Goal: Task Accomplishment & Management: Manage account settings

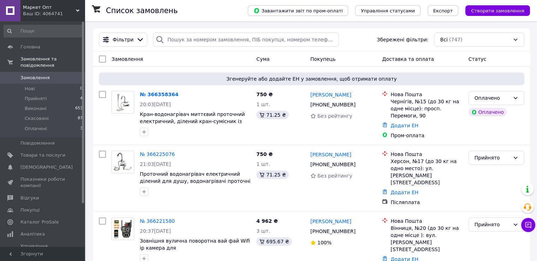
click at [152, 95] on link "№ 366358364" at bounding box center [159, 95] width 39 height 6
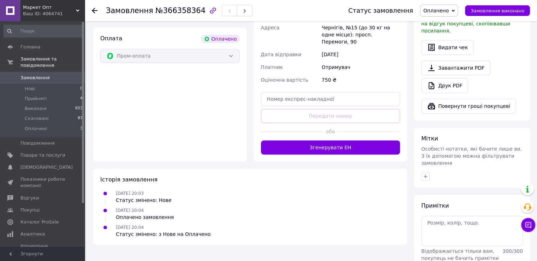
scroll to position [267, 0]
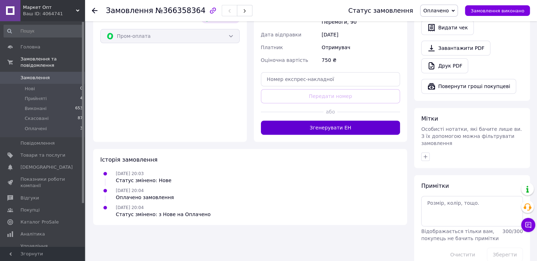
click at [338, 120] on button "Згенерувати ЕН" at bounding box center [331, 127] width 140 height 14
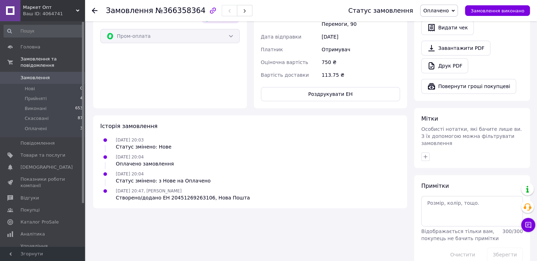
click at [43, 75] on span "Замовлення" at bounding box center [34, 78] width 29 height 6
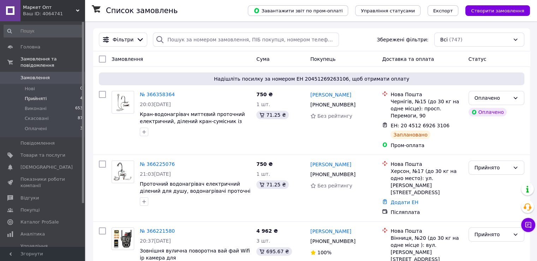
click at [46, 94] on li "Прийняті 4" at bounding box center [43, 99] width 87 height 10
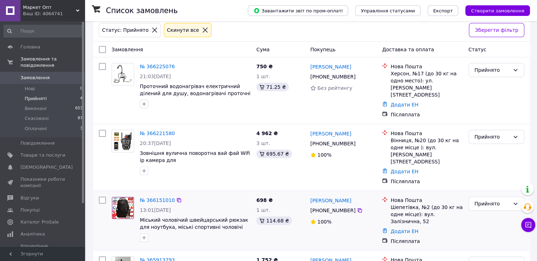
scroll to position [69, 0]
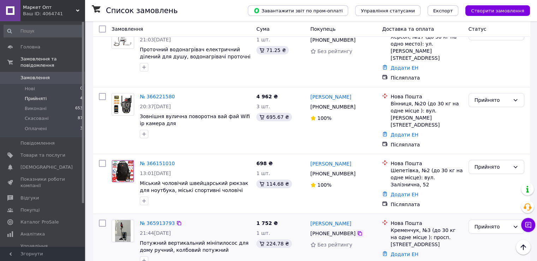
click at [357, 230] on icon at bounding box center [360, 233] width 6 height 6
drag, startPoint x: 487, startPoint y: 207, endPoint x: 481, endPoint y: 212, distance: 8.0
click at [487, 223] on div "Прийнято" at bounding box center [492, 227] width 35 height 8
click at [481, 222] on li "Виконано" at bounding box center [496, 222] width 55 height 13
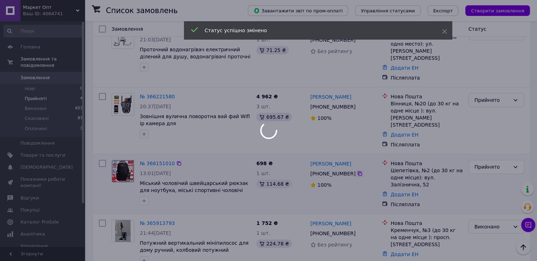
scroll to position [66, 0]
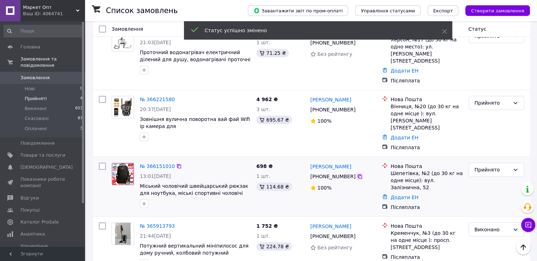
click at [358, 174] on icon at bounding box center [360, 176] width 4 height 4
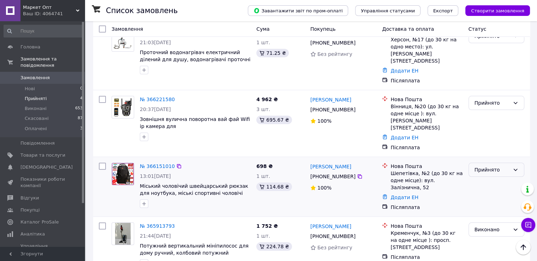
click at [488, 166] on div "Прийнято" at bounding box center [492, 170] width 35 height 8
click at [479, 169] on li "Виконано" at bounding box center [496, 167] width 55 height 13
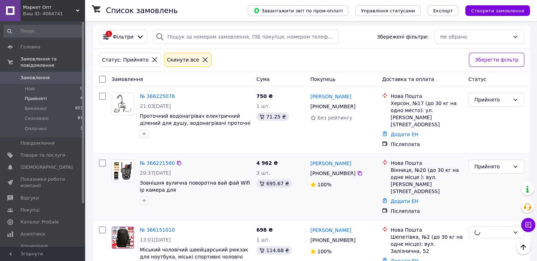
scroll to position [0, 0]
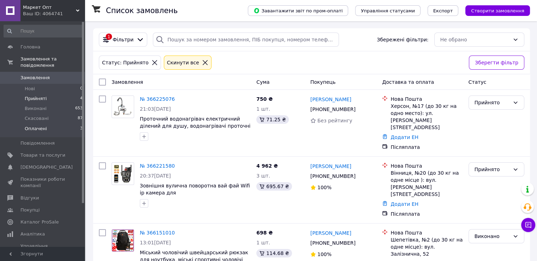
click at [28, 125] on span "Оплачені" at bounding box center [36, 128] width 22 height 6
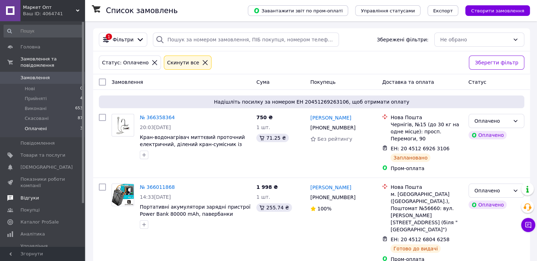
click at [40, 195] on span "Відгуки" at bounding box center [42, 198] width 45 height 6
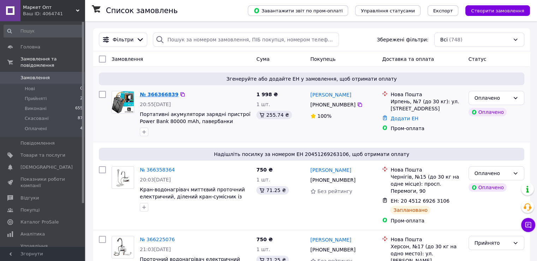
click at [164, 93] on link "№ 366366839" at bounding box center [159, 95] width 39 height 6
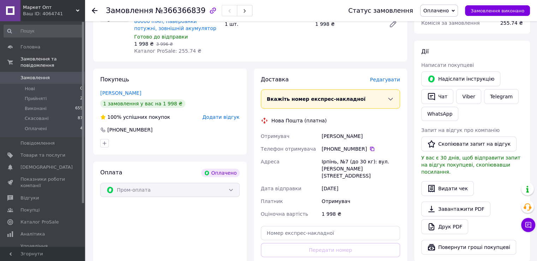
scroll to position [212, 0]
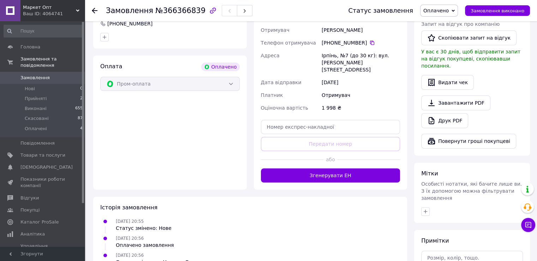
click at [350, 168] on button "Згенерувати ЕН" at bounding box center [331, 175] width 140 height 14
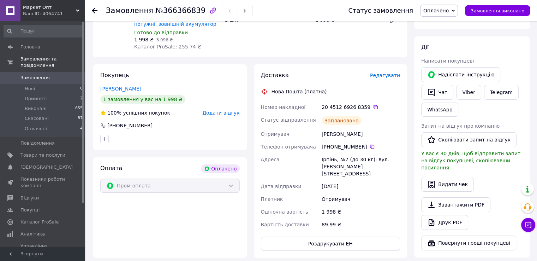
scroll to position [106, 0]
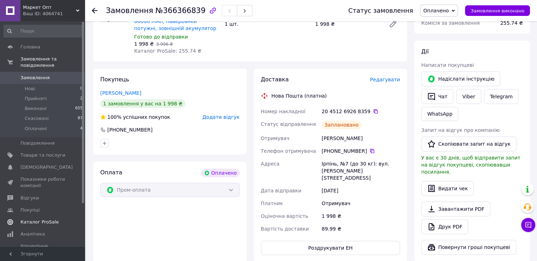
click at [63, 219] on span "Каталог ProSale" at bounding box center [42, 222] width 45 height 6
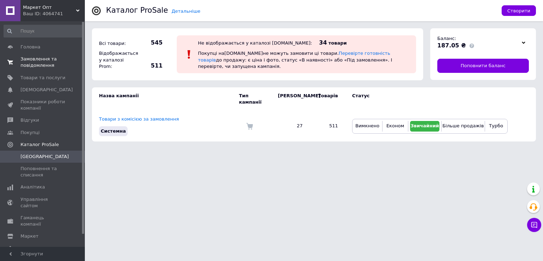
click at [48, 65] on span "Замовлення та повідомлення" at bounding box center [42, 62] width 45 height 13
